Goal: Information Seeking & Learning: Learn about a topic

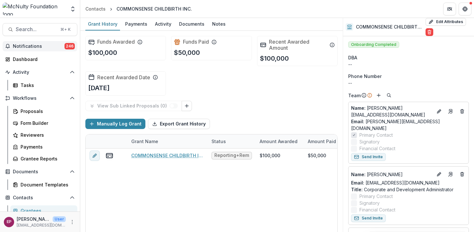
scroll to position [32, 0]
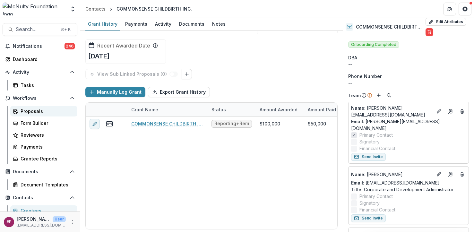
click at [33, 111] on div "Proposals" at bounding box center [47, 111] width 52 height 7
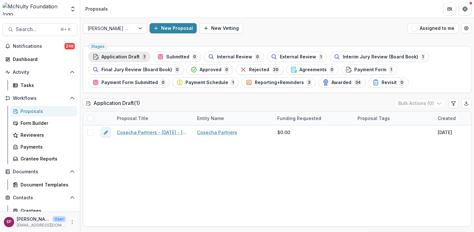
click at [131, 58] on span "Application Draft" at bounding box center [120, 56] width 38 height 5
click at [183, 29] on button "New Proposal" at bounding box center [173, 28] width 47 height 10
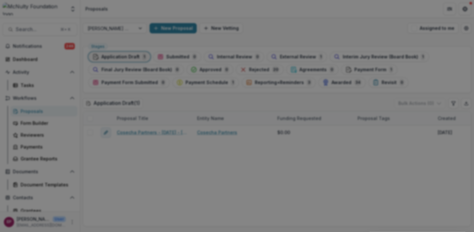
click at [463, 10] on icon "Close" at bounding box center [465, 8] width 4 height 4
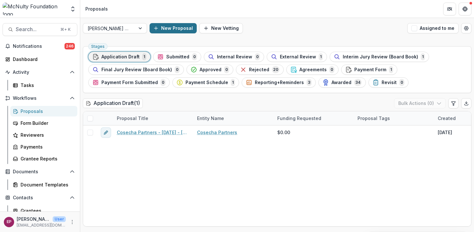
click at [173, 30] on button "New Proposal" at bounding box center [173, 28] width 47 height 10
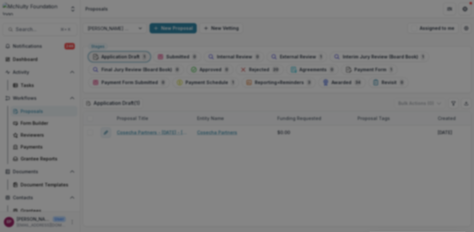
click at [460, 13] on button "Close" at bounding box center [465, 8] width 10 height 10
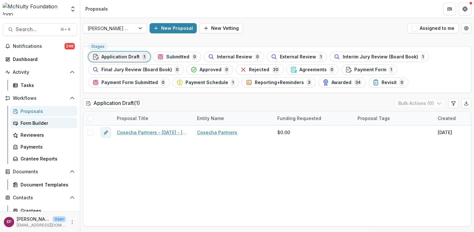
click at [46, 127] on link "Form Builder" at bounding box center [43, 123] width 67 height 11
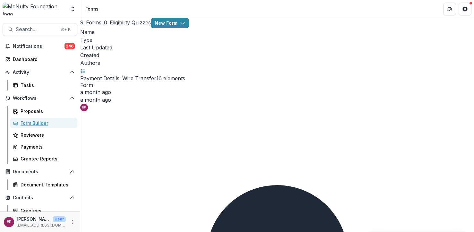
scroll to position [7, 0]
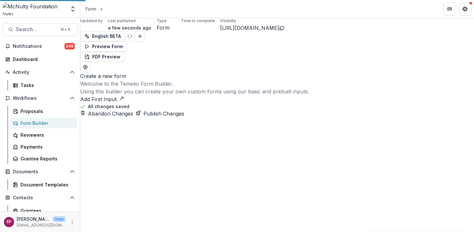
select select "********"
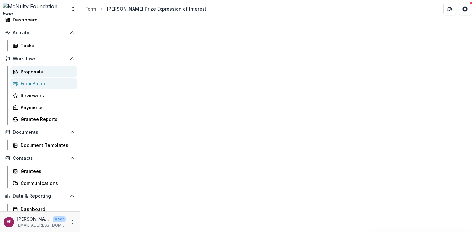
scroll to position [53, 0]
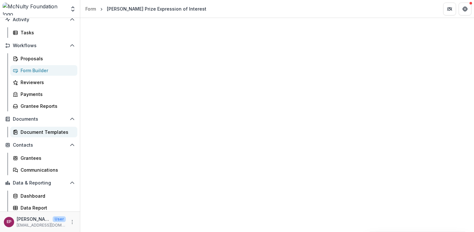
click at [39, 132] on div "Document Templates" at bounding box center [47, 132] width 52 height 7
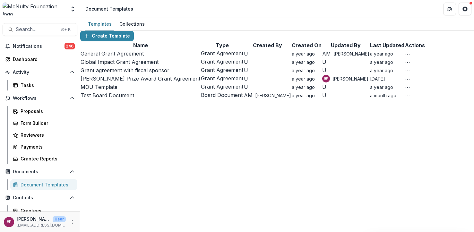
click at [134, 73] on link "Grant agreement with fiscal sponsor" at bounding box center [125, 70] width 89 height 6
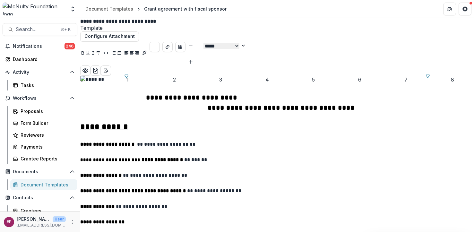
scroll to position [135, 0]
click at [34, 145] on div "Payments" at bounding box center [47, 146] width 52 height 7
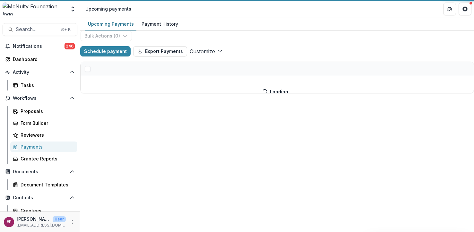
select select "******"
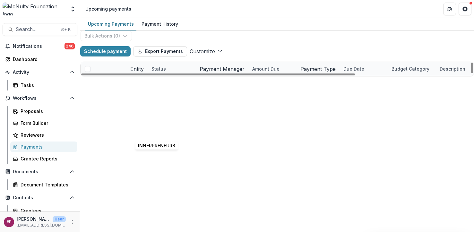
click at [158, 127] on link "INNERPRENEURS" at bounding box center [148, 124] width 37 height 5
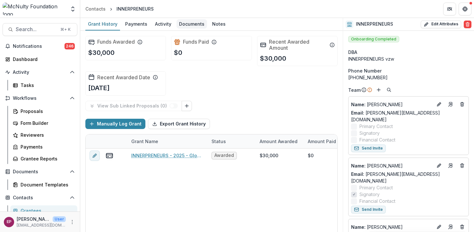
click at [192, 25] on div "Documents" at bounding box center [191, 23] width 30 height 9
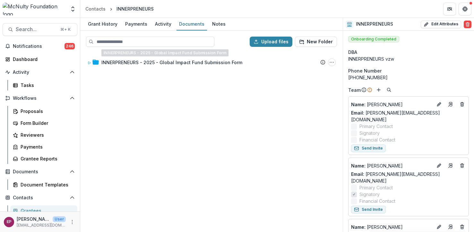
click at [184, 70] on div "INNERPRENEURS - 2025 - Global Impact Fund Submission Form Submission Temelio Pr…" at bounding box center [211, 141] width 261 height 179
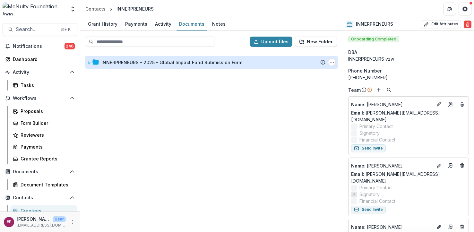
click at [183, 63] on div "INNERPRENEURS - 2025 - Global Impact Fund Submission Form" at bounding box center [171, 62] width 141 height 7
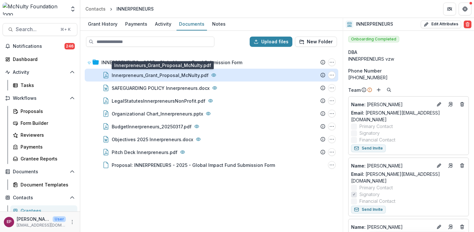
click at [182, 72] on div "Innerpreneurs_Grant_Proposal_McNulty.pdf" at bounding box center [160, 75] width 97 height 7
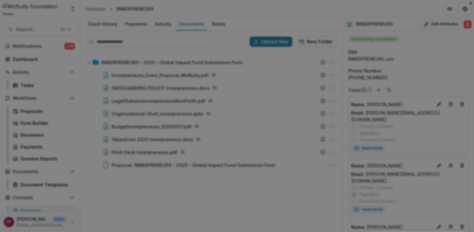
click at [460, 13] on button "Close" at bounding box center [465, 8] width 10 height 10
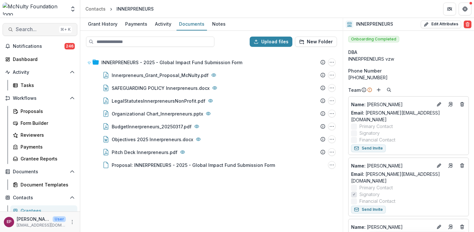
click at [35, 30] on span "Search..." at bounding box center [36, 29] width 41 height 6
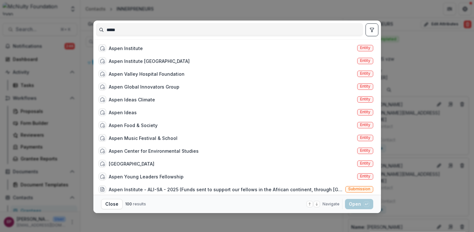
type input "*****"
click at [152, 46] on div "Aspen Institute Entity" at bounding box center [236, 48] width 280 height 13
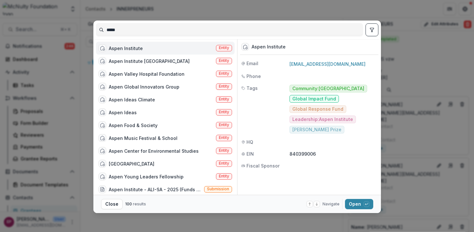
click at [152, 46] on div "Aspen Institute Entity" at bounding box center [165, 48] width 139 height 13
click at [152, 46] on div "Aspen Institute Entity" at bounding box center [165, 48] width 138 height 13
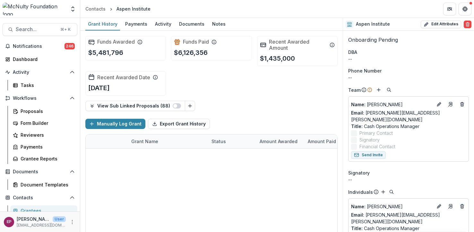
scroll to position [11, 0]
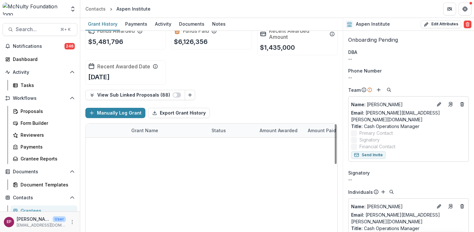
click at [190, 171] on link "Aspen Institute - ALI Impact Forum - 2025" at bounding box center [167, 172] width 73 height 7
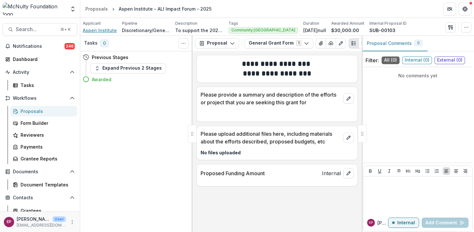
click at [114, 32] on span "Aspen Institute" at bounding box center [100, 30] width 34 height 7
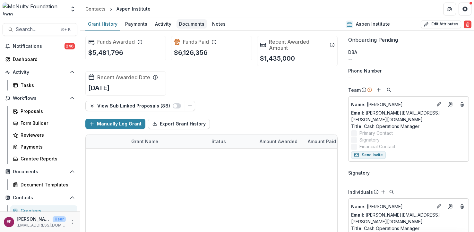
click at [193, 23] on div "Documents" at bounding box center [191, 23] width 30 height 9
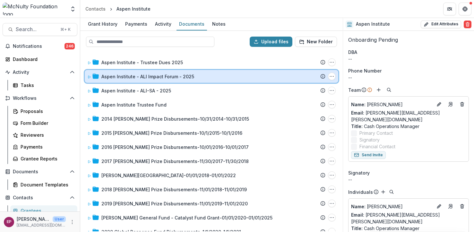
click at [86, 76] on div "Aspen Institute - ALI Impact Forum - 2025 Submission Temelio Proposal Attached …" at bounding box center [212, 76] width 254 height 13
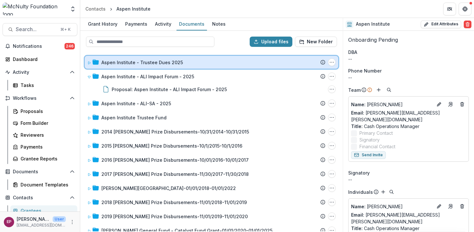
click at [200, 59] on div "Aspen Institute - Trustee Dues 2025" at bounding box center [213, 62] width 224 height 7
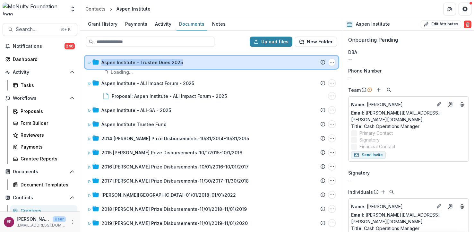
click at [200, 59] on div "Aspen Institute - Trustee Dues 2025" at bounding box center [213, 62] width 224 height 7
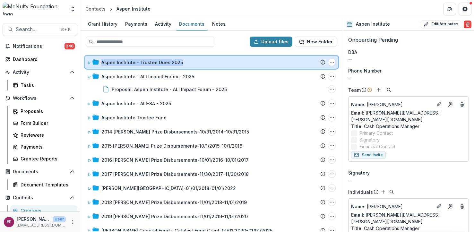
click at [200, 59] on div "Aspen Institute - Trustee Dues 2025" at bounding box center [213, 62] width 224 height 7
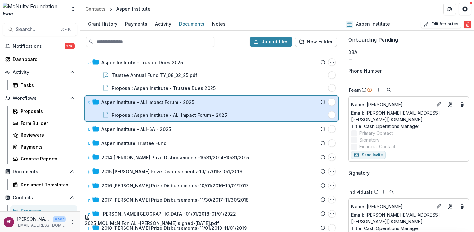
drag, startPoint x: 168, startPoint y: 225, endPoint x: 205, endPoint y: 116, distance: 114.8
click at [205, 116] on div "Upload files New Folder Aspen Institute - Trustee Dues 2025 Submission Temelio …" at bounding box center [211, 131] width 262 height 201
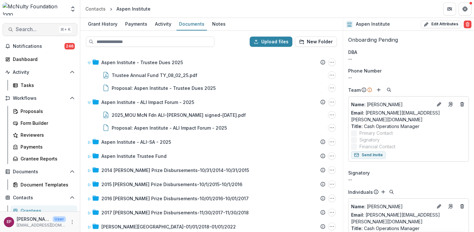
click at [33, 30] on span "Search..." at bounding box center [36, 29] width 41 height 6
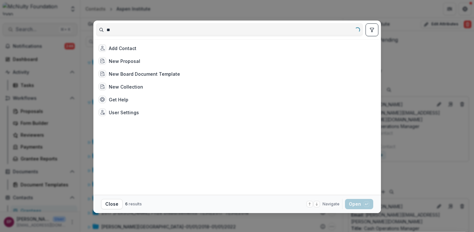
type input "*"
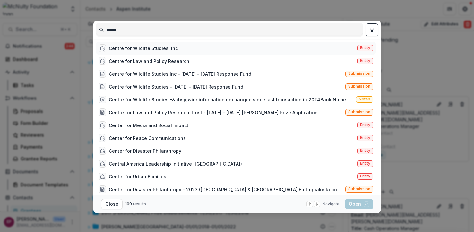
type input "******"
click at [137, 48] on div "Centre for Wildlife Studies, Inc" at bounding box center [143, 48] width 69 height 7
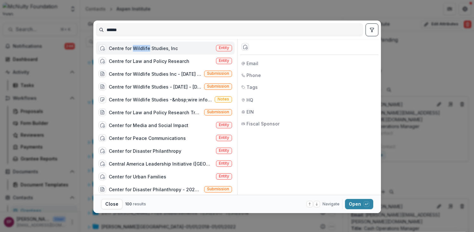
click at [137, 48] on div "Centre for Wildlife Studies, Inc" at bounding box center [143, 48] width 69 height 7
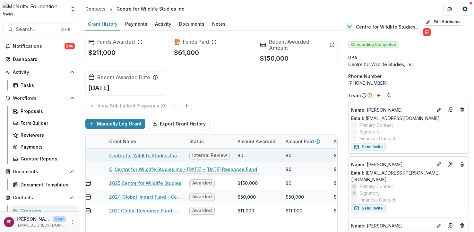
scroll to position [0, 25]
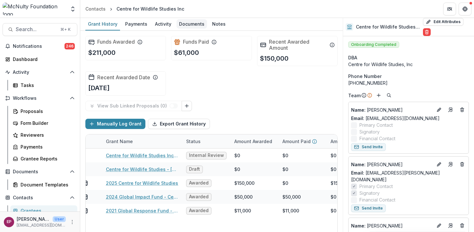
click at [192, 21] on div "Documents" at bounding box center [191, 23] width 30 height 9
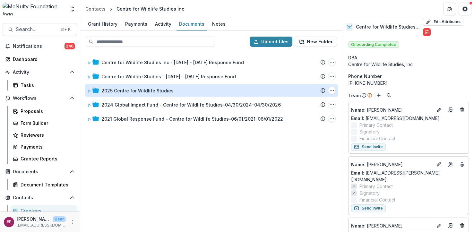
click at [149, 91] on div "2025 Centre for Wildlife Studies" at bounding box center [137, 90] width 72 height 7
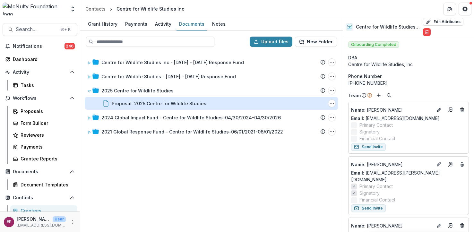
click at [150, 106] on div "Proposal: 2025 Centre for Wildlife Studies" at bounding box center [159, 103] width 95 height 7
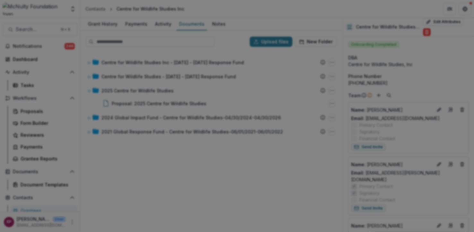
click at [460, 13] on button "Close" at bounding box center [465, 8] width 10 height 10
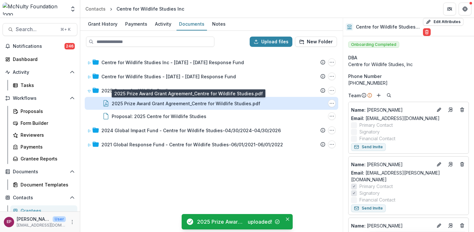
click at [242, 103] on div "2025 Prize Award Grant Agreement_Centre for Wildlife Studies.pdf" at bounding box center [186, 103] width 149 height 7
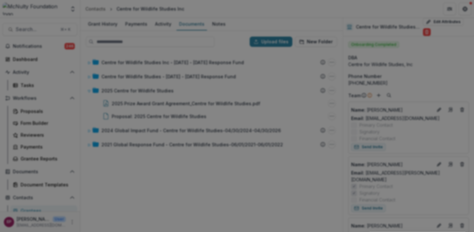
click at [463, 10] on icon "Close" at bounding box center [465, 8] width 4 height 4
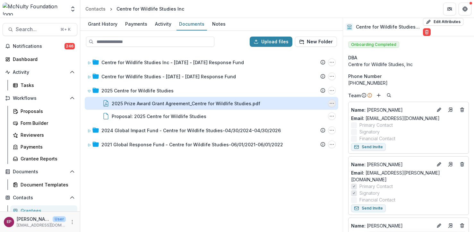
click at [332, 101] on icon "2025 Prize Award Grant Agreement_Centre for Wildlife Studies.pdf Options" at bounding box center [331, 103] width 5 height 5
click at [288, 148] on button "Delete" at bounding box center [299, 147] width 69 height 11
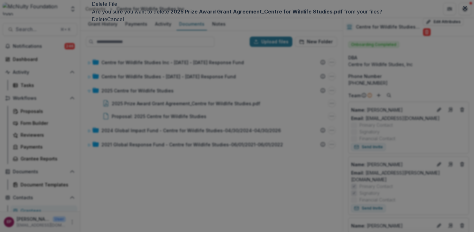
click at [107, 23] on button "Delete" at bounding box center [99, 19] width 15 height 8
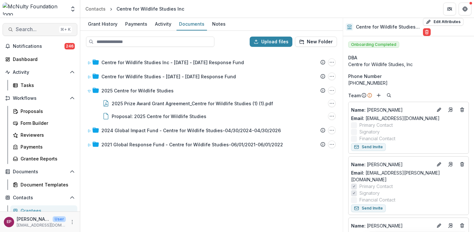
click at [39, 30] on span "Search..." at bounding box center [36, 29] width 41 height 6
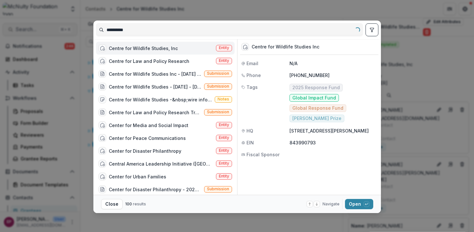
type input "**********"
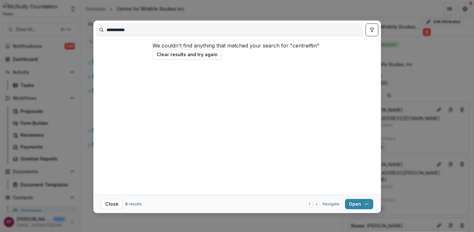
click at [118, 29] on input "**********" at bounding box center [229, 30] width 266 height 10
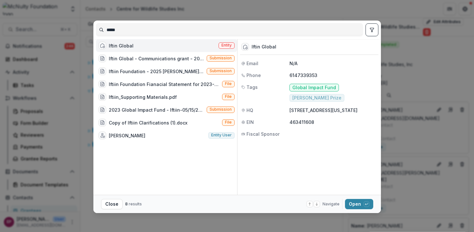
type input "*****"
click at [150, 46] on div "Iftin Global Entity" at bounding box center [166, 45] width 141 height 13
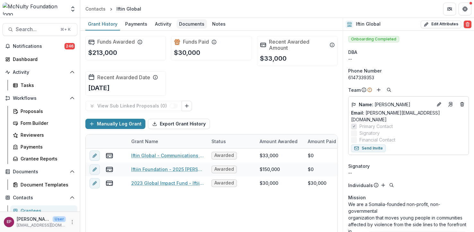
click at [186, 26] on div "Documents" at bounding box center [191, 23] width 30 height 9
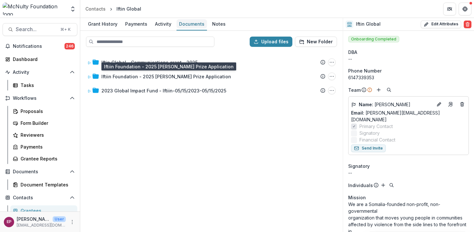
click at [171, 80] on div "Iftiin Foundation - 2025 [PERSON_NAME] Prize Application" at bounding box center [166, 76] width 130 height 7
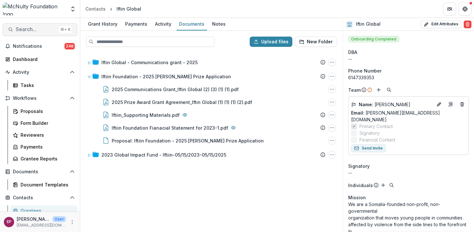
click at [40, 29] on span "Search..." at bounding box center [36, 29] width 41 height 6
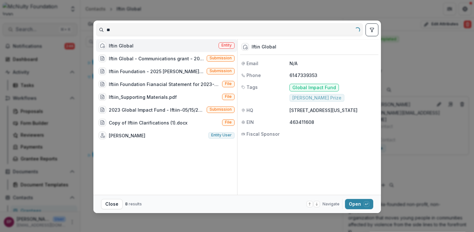
type input "*"
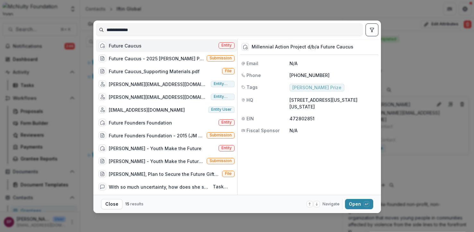
type input "**********"
click at [137, 46] on div "Future Caucus" at bounding box center [125, 45] width 33 height 7
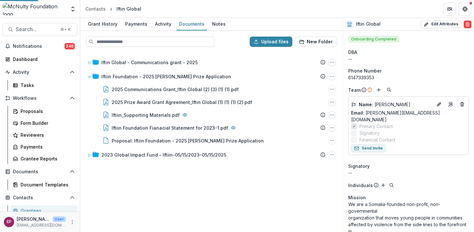
click at [137, 46] on div "Future Caucus" at bounding box center [121, 47] width 42 height 8
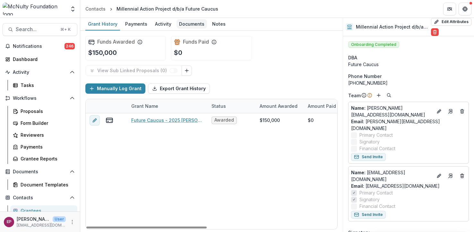
click at [182, 25] on div "Documents" at bounding box center [191, 23] width 30 height 9
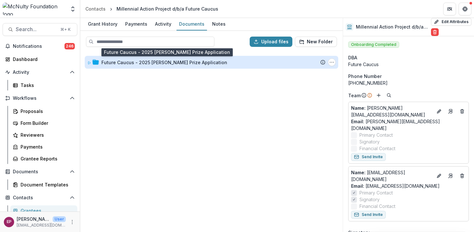
click at [173, 64] on div "Future Caucus - 2025 [PERSON_NAME] Prize Application" at bounding box center [164, 62] width 126 height 7
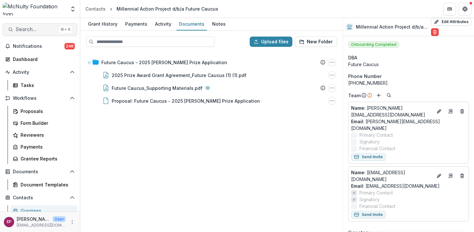
click at [41, 29] on span "Search..." at bounding box center [36, 29] width 41 height 6
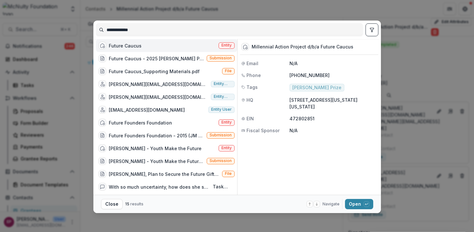
click at [114, 29] on input "**********" at bounding box center [229, 30] width 266 height 10
type input "*"
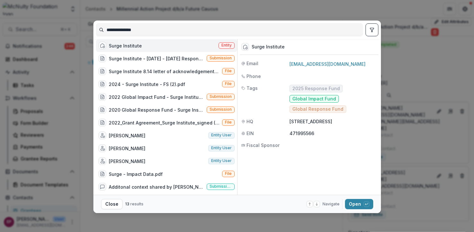
type input "**********"
click at [161, 48] on div "Surge Institute Entity" at bounding box center [166, 45] width 141 height 13
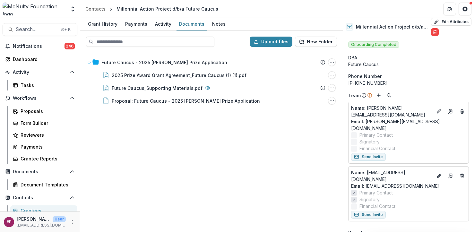
click at [161, 48] on div "Surge Institute Entity" at bounding box center [166, 45] width 141 height 13
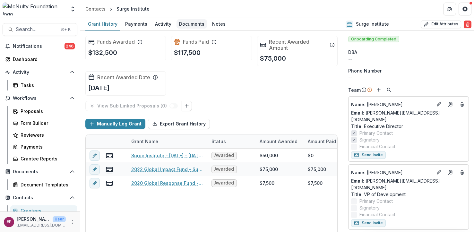
click at [195, 25] on div "Documents" at bounding box center [191, 23] width 30 height 9
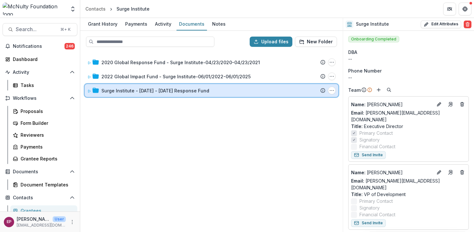
click at [147, 95] on div "Surge Institute - [DATE] - [DATE] Response Fund Submission Temelio Proposal Att…" at bounding box center [212, 90] width 254 height 13
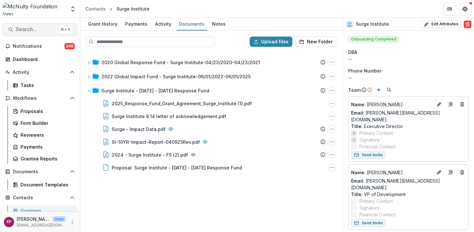
click at [34, 29] on span "Search..." at bounding box center [36, 29] width 41 height 6
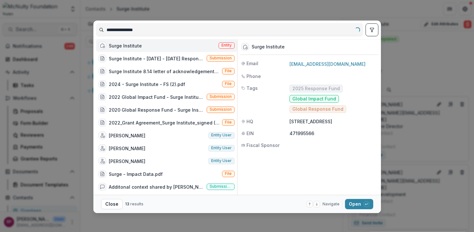
type input "**********"
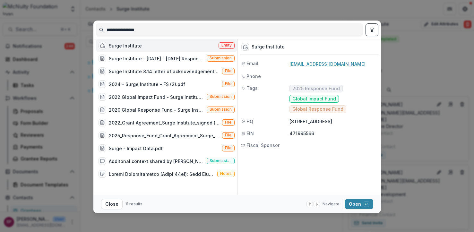
click at [131, 26] on input "**********" at bounding box center [229, 30] width 266 height 10
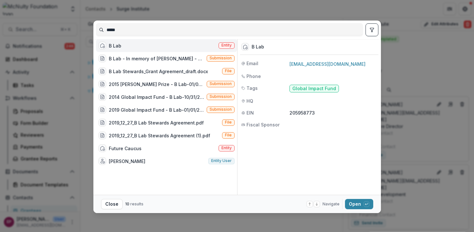
type input "*****"
click at [177, 48] on div "B Lab Entity" at bounding box center [166, 45] width 141 height 13
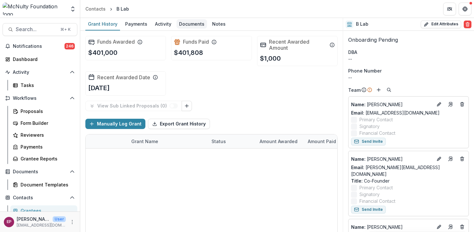
click at [192, 19] on div "Documents" at bounding box center [191, 23] width 30 height 9
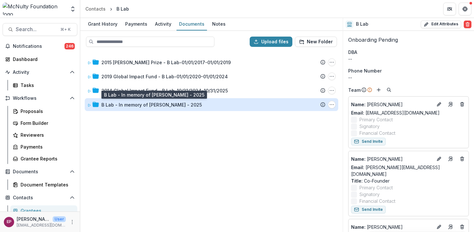
click at [161, 106] on div "B Lab - In memory of [PERSON_NAME] - 2025" at bounding box center [151, 104] width 100 height 7
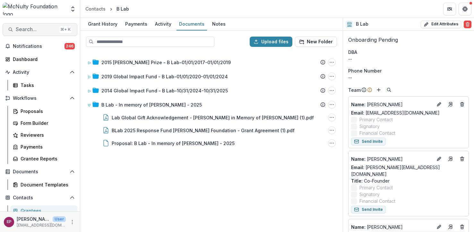
click at [30, 30] on span "Search..." at bounding box center [36, 29] width 41 height 6
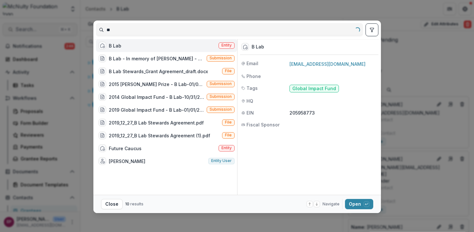
type input "*"
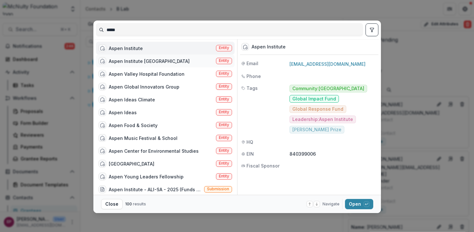
type input "*****"
click at [153, 62] on div "Aspen Institute [GEOGRAPHIC_DATA]" at bounding box center [149, 61] width 81 height 7
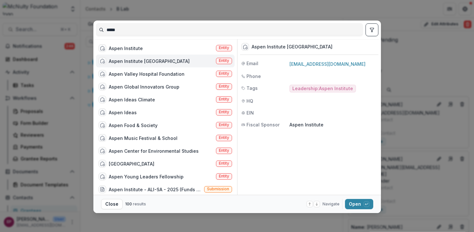
click at [153, 62] on div "Aspen Institute [GEOGRAPHIC_DATA]" at bounding box center [149, 61] width 81 height 7
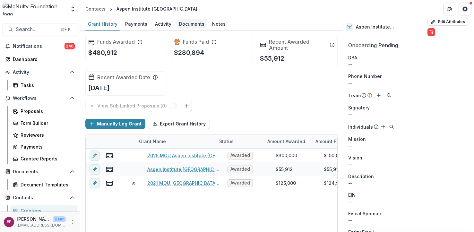
click at [193, 25] on div "Documents" at bounding box center [191, 23] width 30 height 9
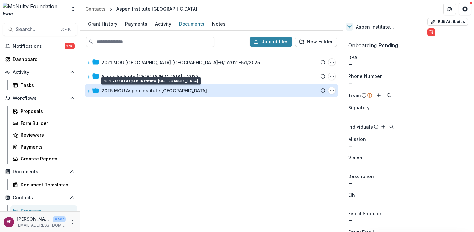
click at [147, 90] on div "2025 MOU Aspen Institute [GEOGRAPHIC_DATA]" at bounding box center [154, 90] width 106 height 7
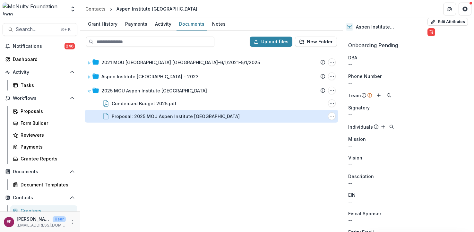
click at [191, 115] on div "Proposal: 2025 MOU Aspen Institute [GEOGRAPHIC_DATA]" at bounding box center [176, 116] width 128 height 7
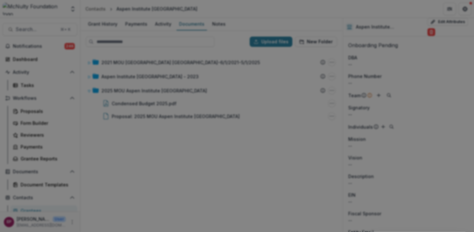
click at [460, 13] on button "Close" at bounding box center [465, 8] width 10 height 10
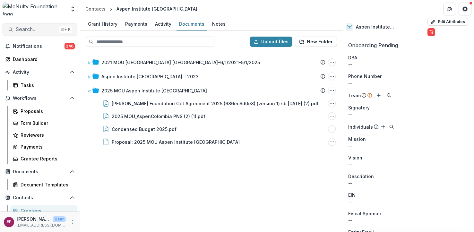
click at [45, 30] on span "Search..." at bounding box center [36, 29] width 41 height 6
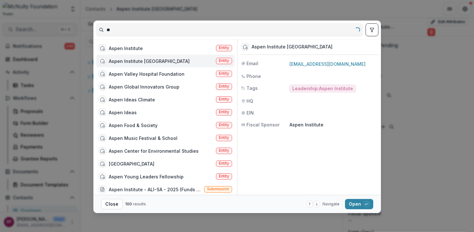
type input "*"
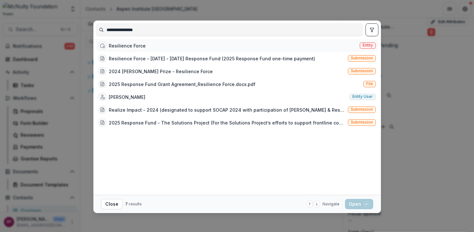
type input "**********"
click at [129, 47] on div "Resilience Force" at bounding box center [127, 45] width 37 height 7
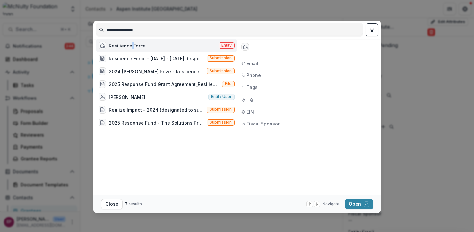
click at [129, 47] on div "Resilience Force" at bounding box center [127, 45] width 37 height 7
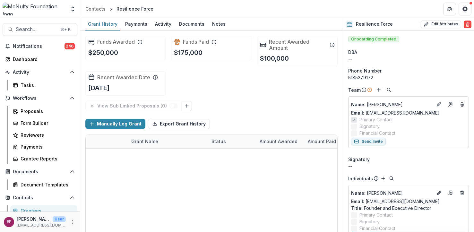
click at [185, 31] on div "Funds Awarded $250,000 Funds Paid $175,000 Recent Awarded Amount $100,000 Recen…" at bounding box center [211, 66] width 252 height 70
click at [185, 27] on div "Documents" at bounding box center [191, 23] width 30 height 9
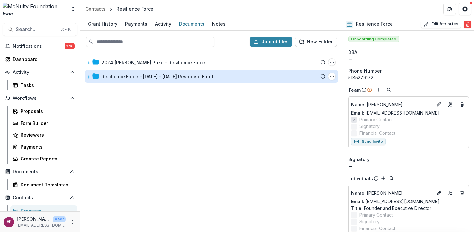
click at [148, 77] on div "Resilience Force - [DATE] - [DATE] Response Fund" at bounding box center [157, 76] width 112 height 7
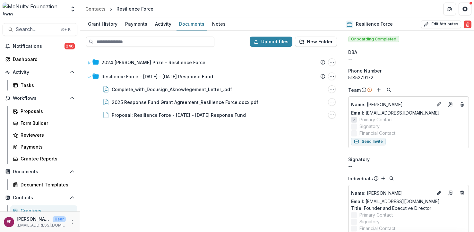
click at [27, 38] on div "Search... ⌘ + K Notifications 246 Dashboard Activity Tasks Workflows Proposals …" at bounding box center [40, 125] width 80 height 214
click at [27, 29] on span "Search..." at bounding box center [36, 29] width 41 height 6
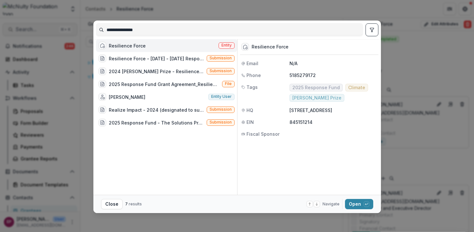
type input "**********"
click at [123, 31] on input "**********" at bounding box center [229, 30] width 266 height 10
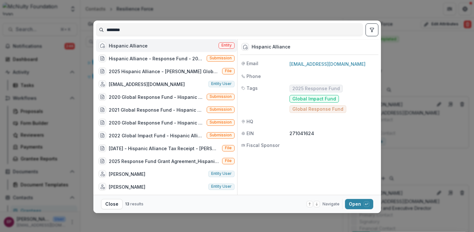
type input "********"
click at [156, 47] on div "Hispanic Alliance Entity" at bounding box center [166, 45] width 141 height 13
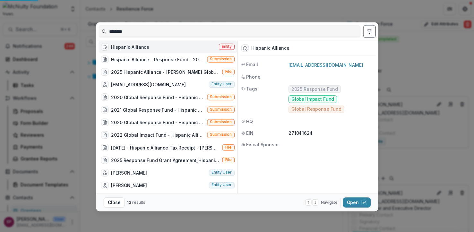
click at [156, 47] on div "Hispanic Alliance Entity" at bounding box center [168, 46] width 139 height 13
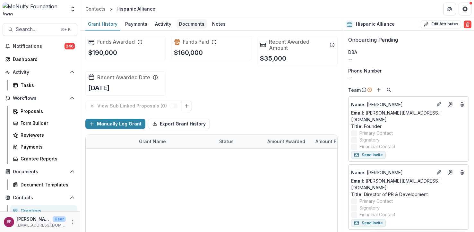
click at [191, 30] on link "Documents" at bounding box center [191, 24] width 30 height 13
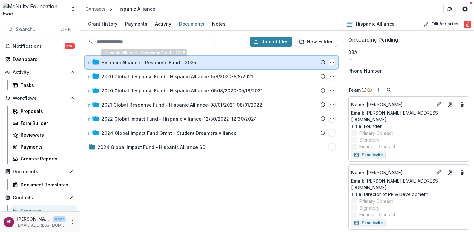
click at [167, 66] on div "Hispanic Alliance - Response Fund - 2025 Submission Temelio Proposal Attached p…" at bounding box center [212, 62] width 254 height 13
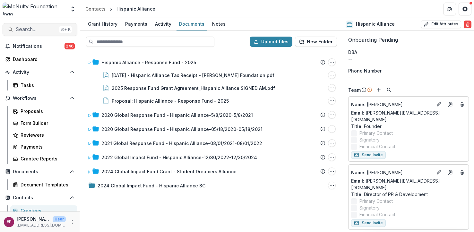
click at [46, 28] on span "Search..." at bounding box center [36, 29] width 41 height 6
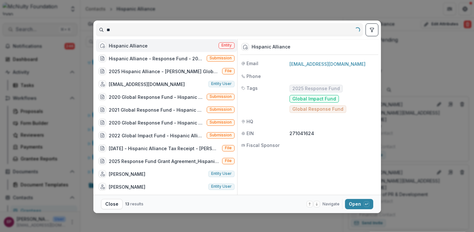
type input "*"
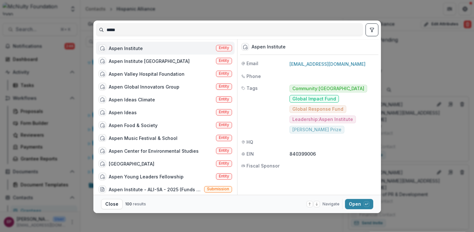
type input "*****"
click at [132, 45] on div "Aspen Institute" at bounding box center [126, 48] width 34 height 7
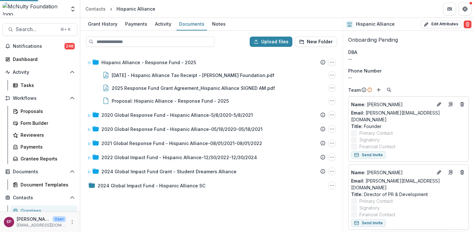
click at [132, 45] on div "Aspen Institute Entity" at bounding box center [166, 49] width 137 height 13
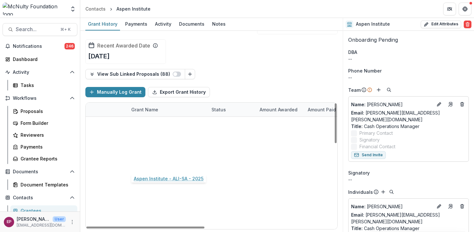
click at [163, 166] on link "Aspen Institute - ALI-SA - 2025" at bounding box center [166, 165] width 70 height 7
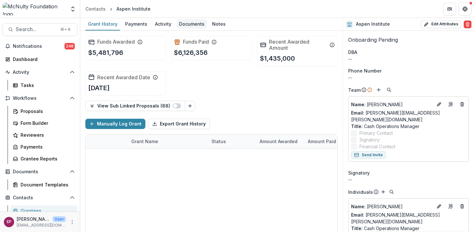
click at [191, 25] on div "Documents" at bounding box center [191, 23] width 30 height 9
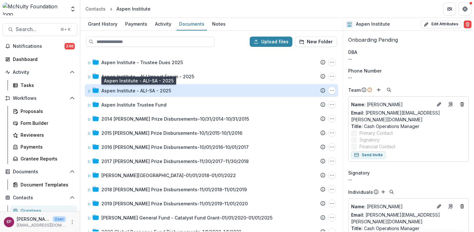
click at [165, 91] on div "Aspen Institute - ALI-SA - 2025" at bounding box center [136, 90] width 70 height 7
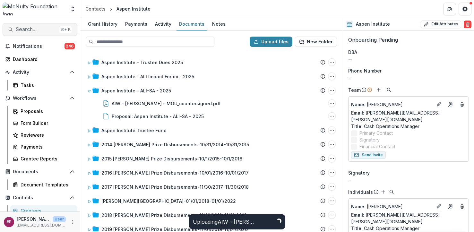
click at [33, 29] on span "Search..." at bounding box center [36, 29] width 41 height 6
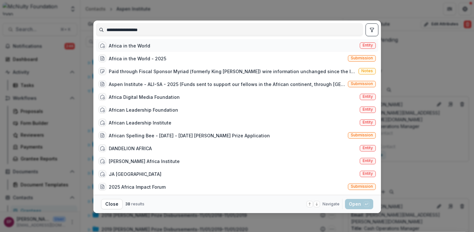
type input "**********"
click at [163, 47] on div "Africa in the World Entity" at bounding box center [237, 45] width 282 height 13
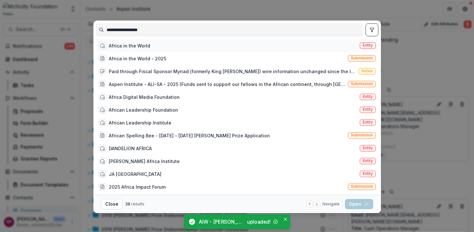
click at [163, 47] on div "Africa in the World Entity" at bounding box center [237, 45] width 282 height 13
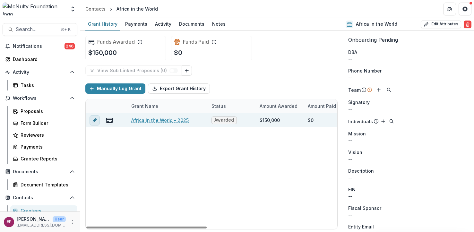
click at [99, 121] on button "edit" at bounding box center [95, 120] width 10 height 10
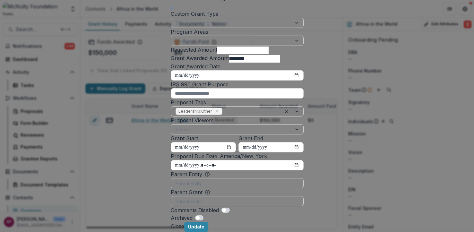
scroll to position [251, 0]
click at [184, 222] on button "Close" at bounding box center [177, 226] width 13 height 8
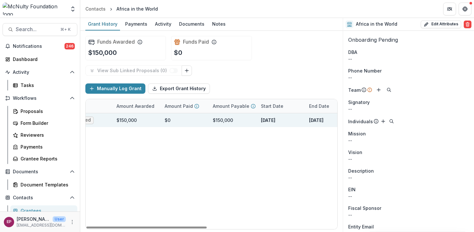
scroll to position [0, 0]
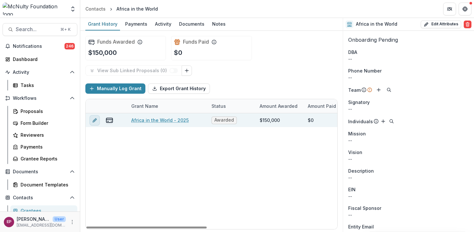
click at [97, 122] on button "edit" at bounding box center [95, 120] width 10 height 10
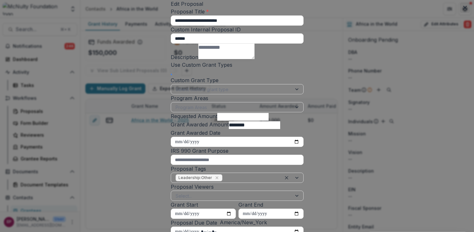
click at [463, 10] on icon "Close" at bounding box center [465, 8] width 4 height 4
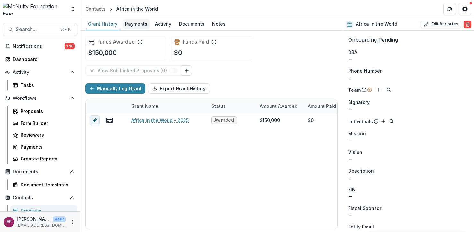
click at [133, 24] on div "Payments" at bounding box center [136, 23] width 27 height 9
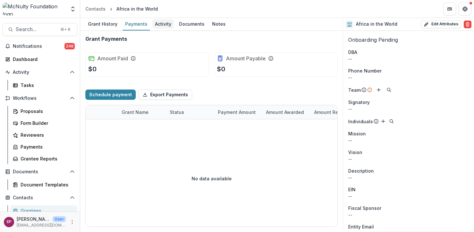
click at [159, 25] on div "Activity" at bounding box center [162, 23] width 21 height 9
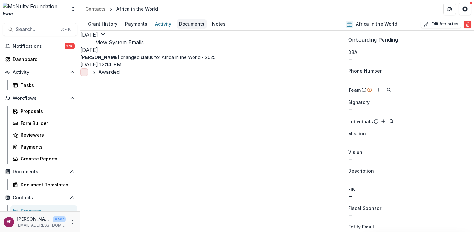
click at [188, 25] on div "Documents" at bounding box center [191, 23] width 30 height 9
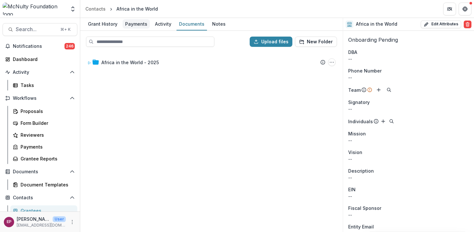
click at [132, 27] on div "Payments" at bounding box center [136, 23] width 27 height 9
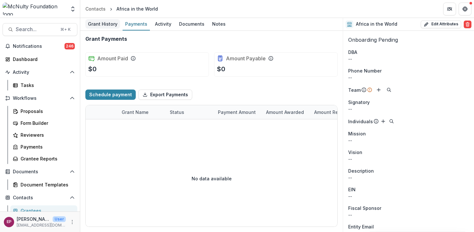
click at [103, 26] on div "Grant History" at bounding box center [102, 23] width 35 height 9
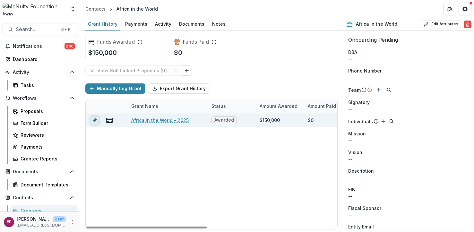
click at [99, 120] on button "edit" at bounding box center [95, 120] width 10 height 10
type input "********"
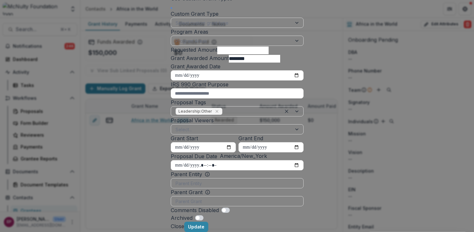
scroll to position [128, 0]
click at [394, 77] on div "**********" at bounding box center [237, 116] width 474 height 232
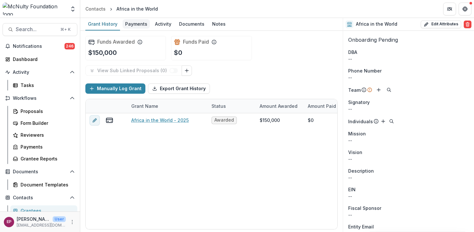
click at [137, 25] on div "Payments" at bounding box center [136, 23] width 27 height 9
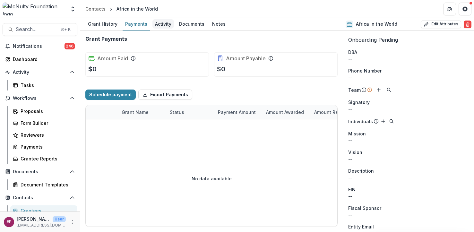
click at [165, 25] on div "Activity" at bounding box center [162, 23] width 21 height 9
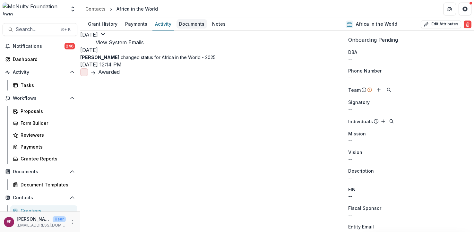
click at [181, 23] on div "Documents" at bounding box center [191, 23] width 30 height 9
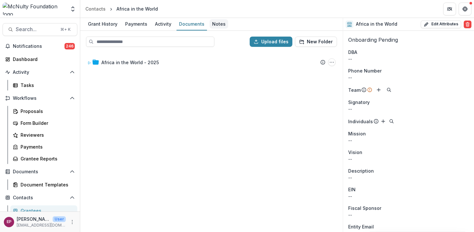
click at [219, 22] on div "Notes" at bounding box center [219, 23] width 19 height 9
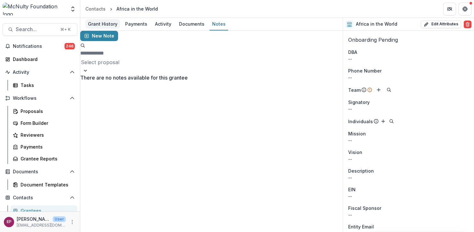
click at [102, 26] on div "Grant History" at bounding box center [102, 23] width 35 height 9
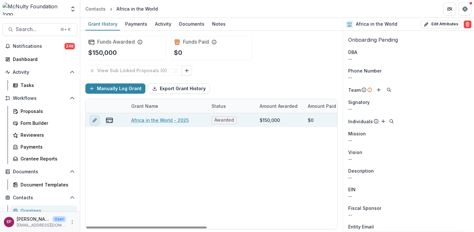
click at [94, 122] on icon "edit" at bounding box center [94, 120] width 3 height 3
click at [93, 121] on icon "edit" at bounding box center [94, 120] width 5 height 5
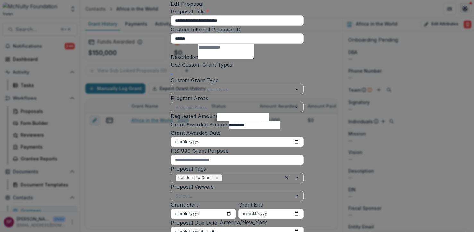
click at [463, 10] on icon "Close" at bounding box center [465, 8] width 4 height 4
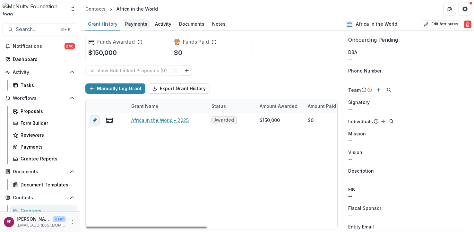
click at [133, 25] on div "Payments" at bounding box center [136, 23] width 27 height 9
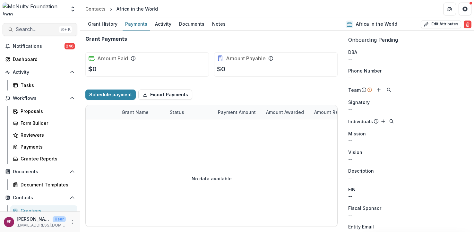
click at [29, 27] on span "Search..." at bounding box center [36, 29] width 41 height 6
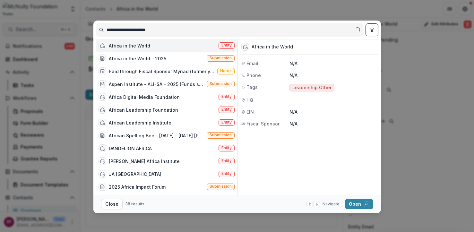
type input "**********"
click at [119, 30] on input "**********" at bounding box center [229, 30] width 266 height 10
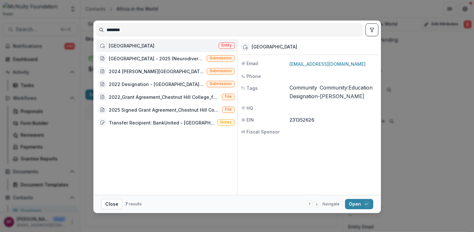
type input "********"
click at [177, 47] on div "[GEOGRAPHIC_DATA] Entity" at bounding box center [166, 45] width 141 height 13
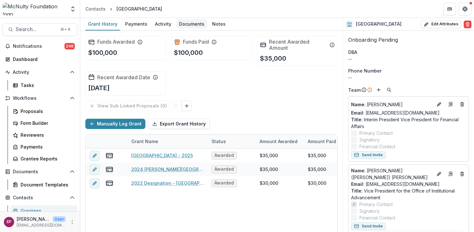
click at [186, 20] on div "Documents" at bounding box center [191, 23] width 30 height 9
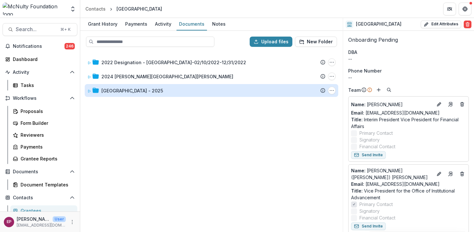
click at [159, 92] on div "[GEOGRAPHIC_DATA] - 2025" at bounding box center [132, 90] width 62 height 7
